Goal: Information Seeking & Learning: Learn about a topic

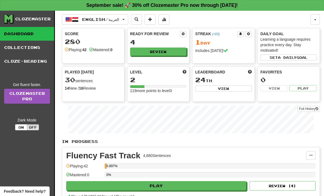
click at [92, 187] on button "Play" at bounding box center [156, 185] width 180 height 9
select select "**"
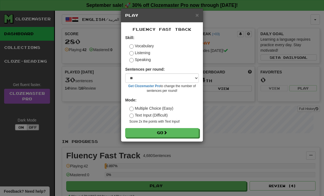
click at [178, 131] on button "Go" at bounding box center [161, 132] width 73 height 9
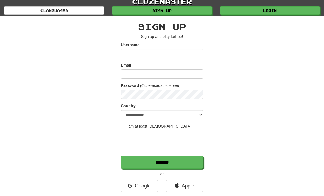
scroll to position [7, 0]
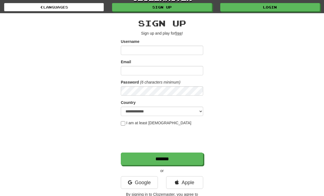
click at [178, 9] on link "Sign up" at bounding box center [162, 7] width 100 height 8
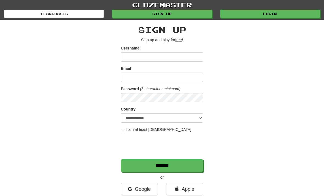
click at [275, 15] on link "Login" at bounding box center [270, 14] width 100 height 8
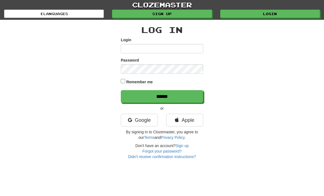
click at [256, 79] on div "Log In Login Password Remember me ****** or Google Apple By signing in to Cloze…" at bounding box center [162, 89] width 266 height 139
click at [231, 88] on div "Log In Login Password Remember me ****** or Google Apple By signing in to Cloze…" at bounding box center [162, 89] width 266 height 139
click at [190, 122] on link "Apple" at bounding box center [184, 120] width 37 height 13
click at [264, 54] on div "Log In Login Password Remember me ****** or Google Apple By signing in to Cloze…" at bounding box center [162, 89] width 266 height 139
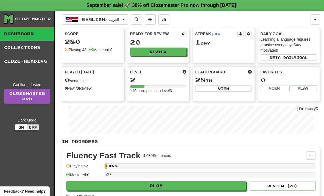
click at [219, 185] on button "Play" at bounding box center [156, 185] width 180 height 9
select select "**"
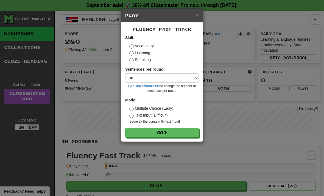
click at [177, 135] on button "Go" at bounding box center [161, 132] width 73 height 9
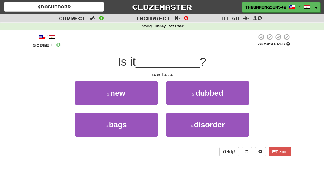
click at [99, 94] on button "1 . new" at bounding box center [116, 93] width 83 height 24
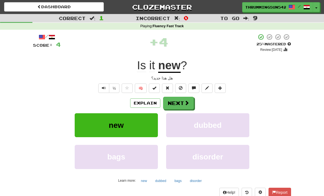
click at [184, 99] on button "Next" at bounding box center [178, 103] width 31 height 13
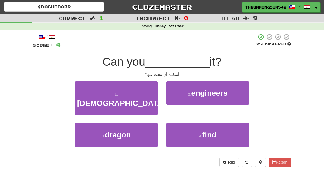
click at [228, 124] on button "4 . find" at bounding box center [207, 135] width 83 height 24
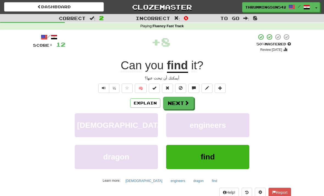
click at [179, 100] on button "Next" at bounding box center [178, 103] width 31 height 13
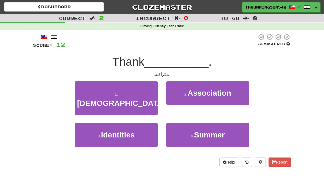
click at [96, 92] on button "1 . God" at bounding box center [116, 98] width 83 height 34
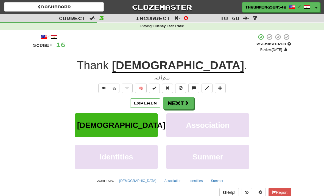
click at [182, 104] on button "Next" at bounding box center [178, 103] width 31 height 13
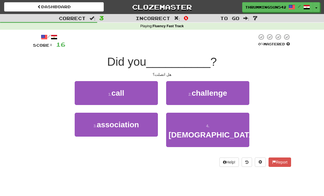
click at [113, 97] on button "1 . call" at bounding box center [116, 93] width 83 height 24
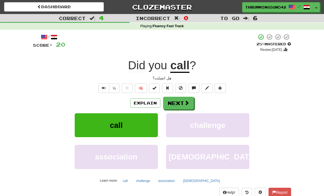
click at [184, 106] on button "Next" at bounding box center [178, 103] width 31 height 13
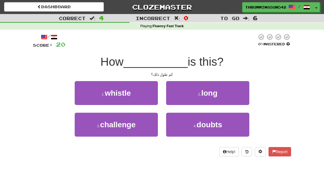
click at [199, 92] on small "2 ." at bounding box center [199, 94] width 3 height 4
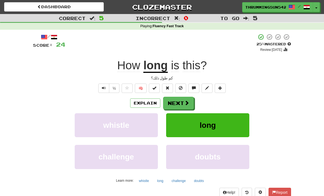
click at [182, 104] on button "Next" at bounding box center [178, 103] width 31 height 13
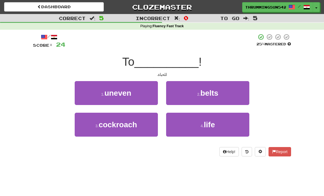
click at [218, 124] on button "4 . life" at bounding box center [207, 124] width 83 height 24
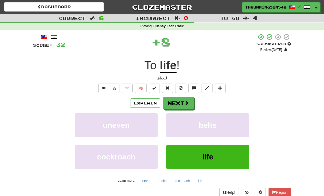
click at [182, 101] on button "Next" at bounding box center [178, 103] width 31 height 13
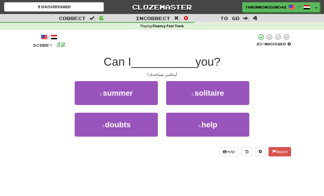
click at [219, 125] on button "4 . help" at bounding box center [207, 124] width 83 height 24
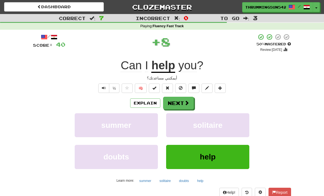
click at [188, 100] on span at bounding box center [186, 102] width 5 height 5
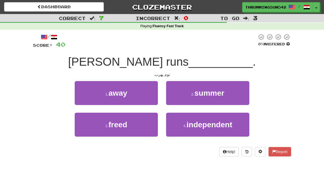
click at [120, 92] on span "away" at bounding box center [117, 93] width 19 height 9
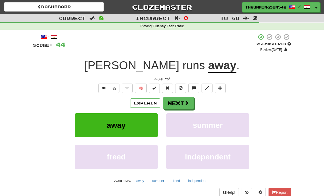
click at [186, 108] on button "Next" at bounding box center [178, 103] width 31 height 13
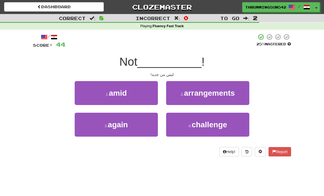
click at [107, 132] on button "3 . again" at bounding box center [116, 124] width 83 height 24
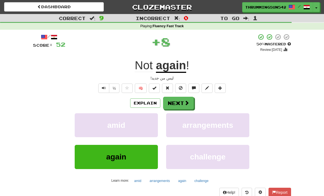
click at [188, 105] on button "Next" at bounding box center [178, 103] width 31 height 13
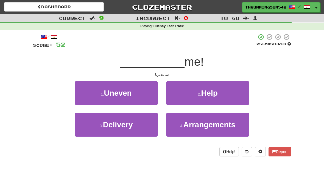
click at [214, 97] on span "Help" at bounding box center [209, 93] width 17 height 9
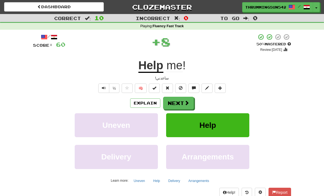
click at [172, 108] on button "Next" at bounding box center [178, 103] width 31 height 13
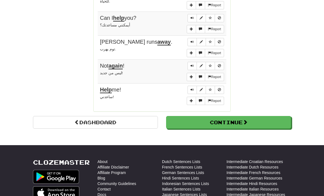
click at [253, 116] on button "Continue" at bounding box center [228, 122] width 125 height 13
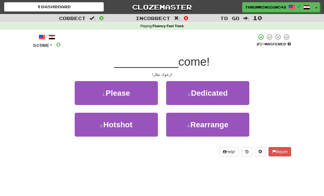
click at [98, 95] on button "1 . Please" at bounding box center [116, 93] width 83 height 24
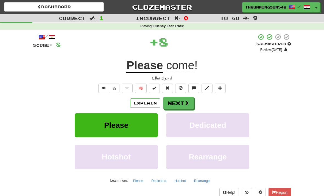
click at [182, 104] on button "Next" at bounding box center [178, 103] width 31 height 13
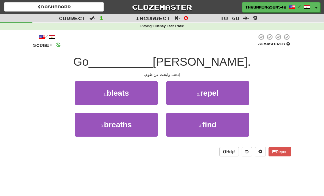
click at [229, 126] on button "4 . find" at bounding box center [207, 124] width 83 height 24
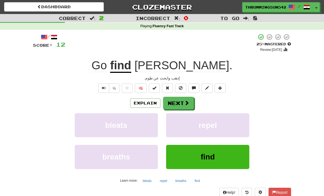
click at [189, 100] on button "Next" at bounding box center [178, 103] width 31 height 13
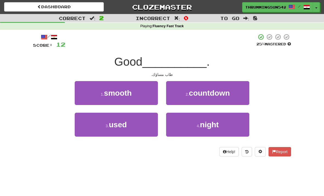
click at [232, 126] on button "4 . night" at bounding box center [207, 124] width 83 height 24
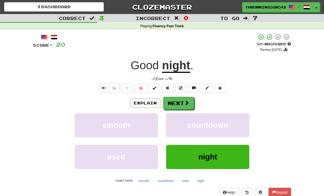
click at [180, 101] on button "Next" at bounding box center [178, 103] width 31 height 13
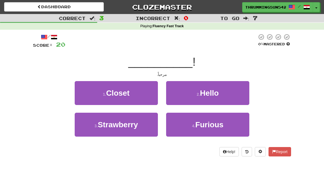
click at [224, 91] on button "2 . Hello" at bounding box center [207, 93] width 83 height 24
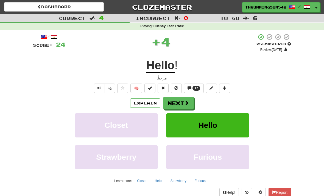
click at [181, 104] on button "Next" at bounding box center [178, 103] width 31 height 13
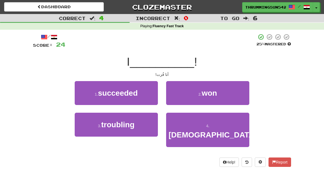
click at [221, 93] on button "2 . won" at bounding box center [207, 93] width 83 height 24
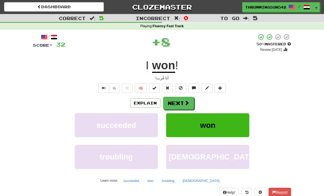
click at [183, 107] on button "Next" at bounding box center [178, 103] width 31 height 13
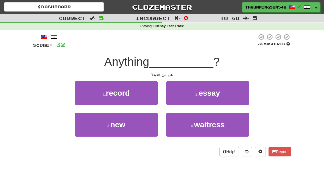
click at [317, 73] on div "Correct : 5 Incorrect : 0 To go : 5 Playing : Fluency Fast Track / Score: 32 0 …" at bounding box center [162, 89] width 324 height 150
click at [80, 125] on button "3 . new" at bounding box center [116, 124] width 83 height 24
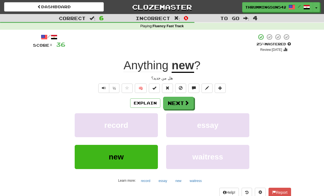
click at [104, 88] on span "Text-to-speech controls" at bounding box center [104, 88] width 4 height 4
click at [107, 87] on button "Text-to-speech controls" at bounding box center [103, 87] width 11 height 9
click at [179, 100] on button "Next" at bounding box center [178, 103] width 31 height 13
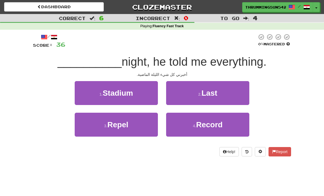
click at [184, 92] on button "2 . Last" at bounding box center [207, 93] width 83 height 24
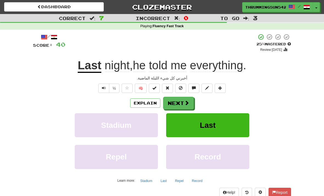
click at [100, 87] on button "Text-to-speech controls" at bounding box center [103, 87] width 11 height 9
click at [188, 104] on span at bounding box center [186, 102] width 5 height 5
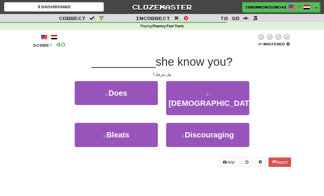
click at [102, 95] on button "1 . Does" at bounding box center [116, 93] width 83 height 24
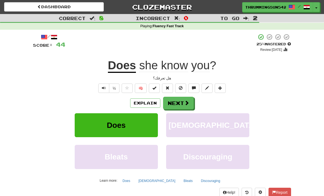
click at [107, 95] on div "/ Score: 44 + 4 25 % Mastered Review: 2025-09-21 Does she know you ? هل تعرفك؟ …" at bounding box center [162, 119] width 258 height 172
click at [101, 89] on button "Text-to-speech controls" at bounding box center [103, 87] width 11 height 9
click at [189, 104] on button "Next" at bounding box center [178, 103] width 31 height 13
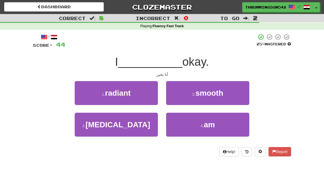
click at [219, 132] on button "4 . am" at bounding box center [207, 124] width 83 height 24
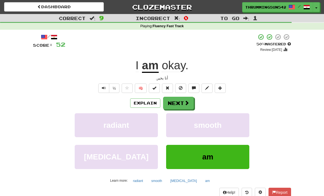
click at [187, 97] on button "Next" at bounding box center [178, 103] width 31 height 13
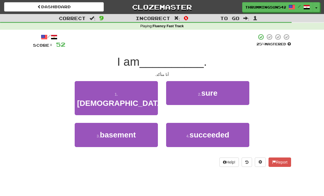
click at [222, 94] on button "2 . sure" at bounding box center [207, 93] width 83 height 24
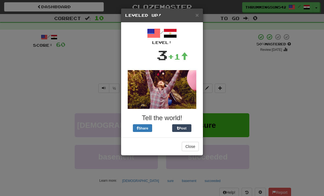
click at [192, 154] on div "Close" at bounding box center [162, 146] width 82 height 18
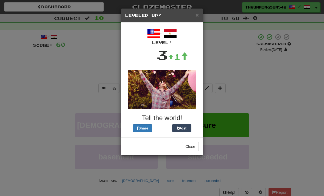
click at [192, 154] on div "Close" at bounding box center [162, 146] width 82 height 18
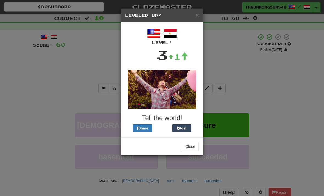
click at [193, 147] on button "Close" at bounding box center [190, 145] width 17 height 9
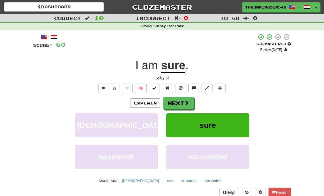
click at [180, 102] on button "Next" at bounding box center [178, 103] width 31 height 13
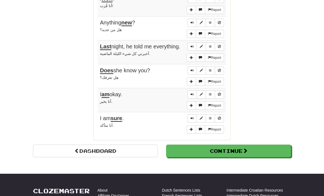
click at [246, 148] on span at bounding box center [244, 150] width 5 height 5
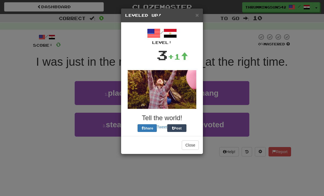
click at [197, 14] on span "×" at bounding box center [196, 15] width 3 height 6
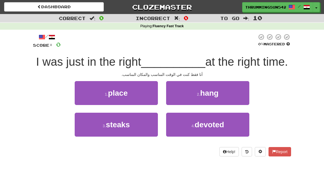
click at [130, 101] on button "1 . place" at bounding box center [116, 93] width 83 height 24
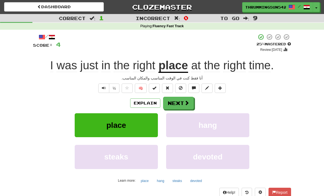
click at [103, 91] on button "Text-to-speech controls" at bounding box center [103, 87] width 11 height 9
click at [189, 105] on button "Next" at bounding box center [178, 103] width 31 height 13
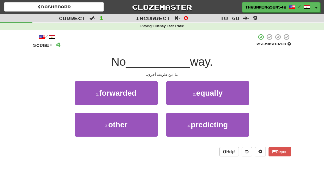
click at [94, 121] on button "3 . other" at bounding box center [116, 124] width 83 height 24
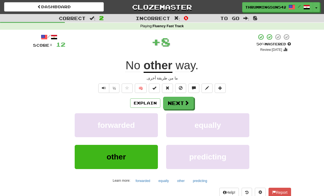
click at [185, 103] on span at bounding box center [186, 102] width 5 height 5
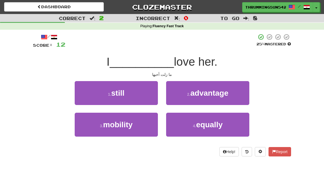
click at [139, 96] on button "1 . still" at bounding box center [116, 93] width 83 height 24
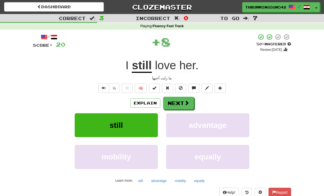
click at [190, 106] on button "Next" at bounding box center [178, 103] width 31 height 13
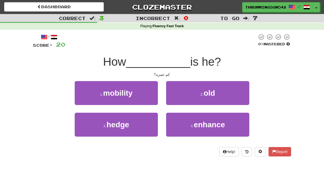
click at [221, 101] on button "2 . old" at bounding box center [207, 93] width 83 height 24
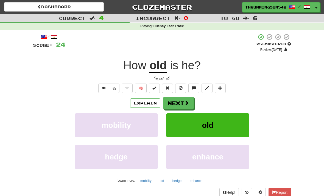
click at [186, 100] on span at bounding box center [186, 102] width 5 height 5
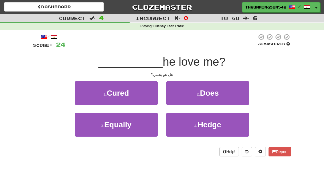
click at [222, 87] on button "2 . Does" at bounding box center [207, 93] width 83 height 24
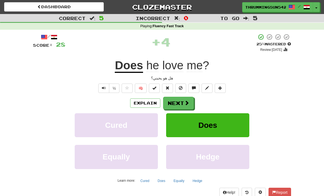
click at [181, 100] on button "Next" at bounding box center [178, 103] width 31 height 13
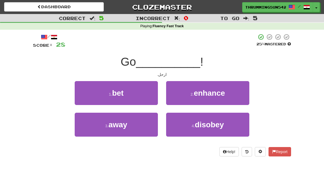
click at [94, 122] on button "3 . away" at bounding box center [116, 124] width 83 height 24
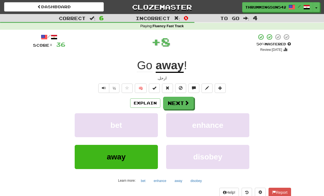
click at [188, 103] on span at bounding box center [186, 102] width 5 height 5
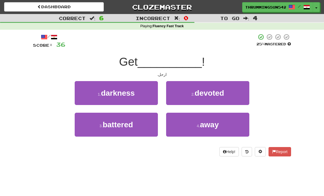
click at [231, 123] on button "4 . away" at bounding box center [207, 124] width 83 height 24
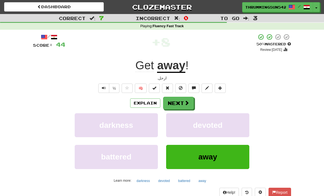
click at [190, 100] on button "Next" at bounding box center [178, 103] width 31 height 13
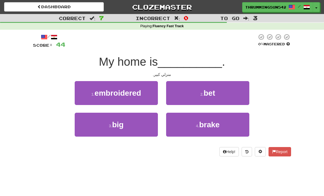
click at [114, 134] on button "3 . big" at bounding box center [116, 124] width 83 height 24
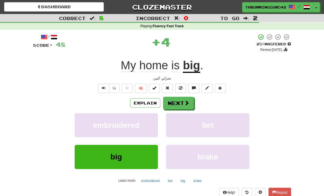
click at [180, 101] on button "Next" at bounding box center [178, 103] width 31 height 13
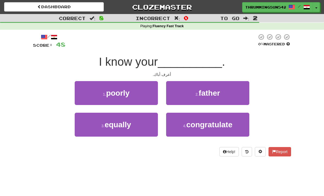
click at [196, 88] on button "2 . father" at bounding box center [207, 93] width 83 height 24
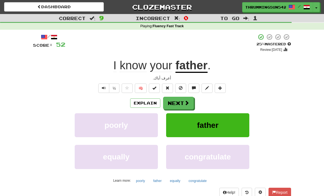
click at [179, 106] on button "Next" at bounding box center [178, 103] width 31 height 13
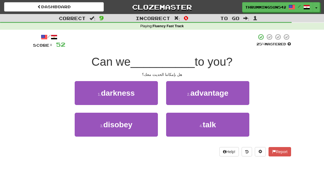
click at [204, 131] on button "4 . talk" at bounding box center [207, 124] width 83 height 24
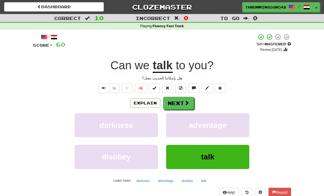
click at [184, 101] on span at bounding box center [186, 102] width 5 height 5
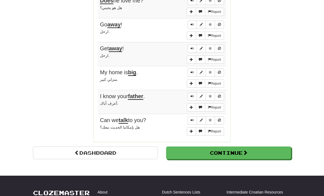
click at [262, 146] on button "Continue" at bounding box center [228, 152] width 125 height 13
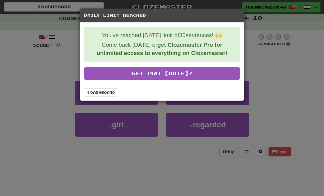
click at [221, 73] on link "Get Pro Today!" at bounding box center [162, 73] width 156 height 13
click at [98, 96] on link "Dashboard" at bounding box center [101, 92] width 34 height 8
